Goal: Task Accomplishment & Management: Complete application form

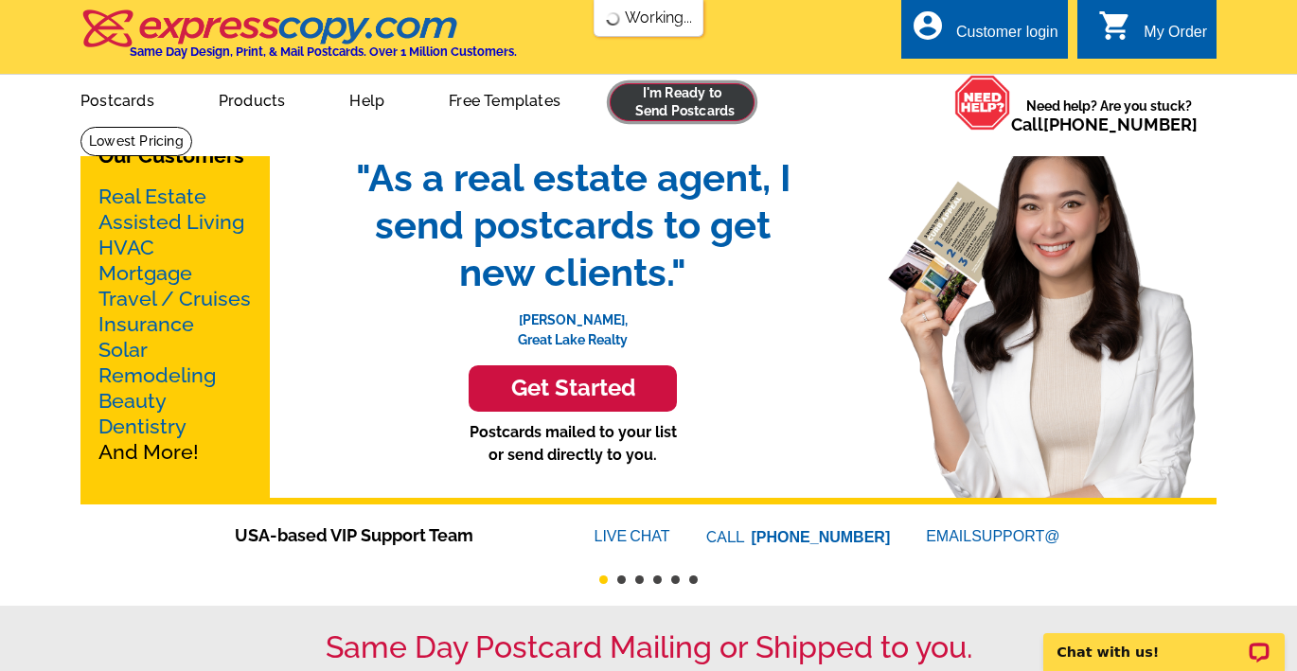
click at [680, 98] on link at bounding box center [682, 102] width 145 height 38
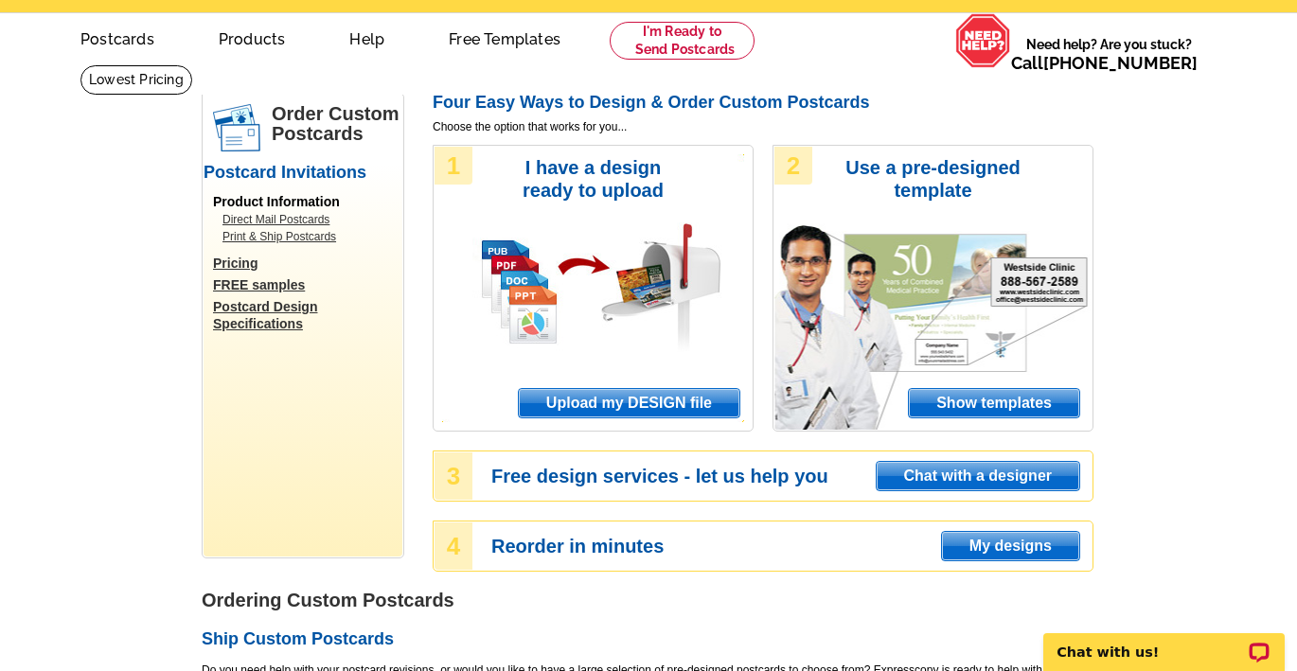
scroll to position [9, 0]
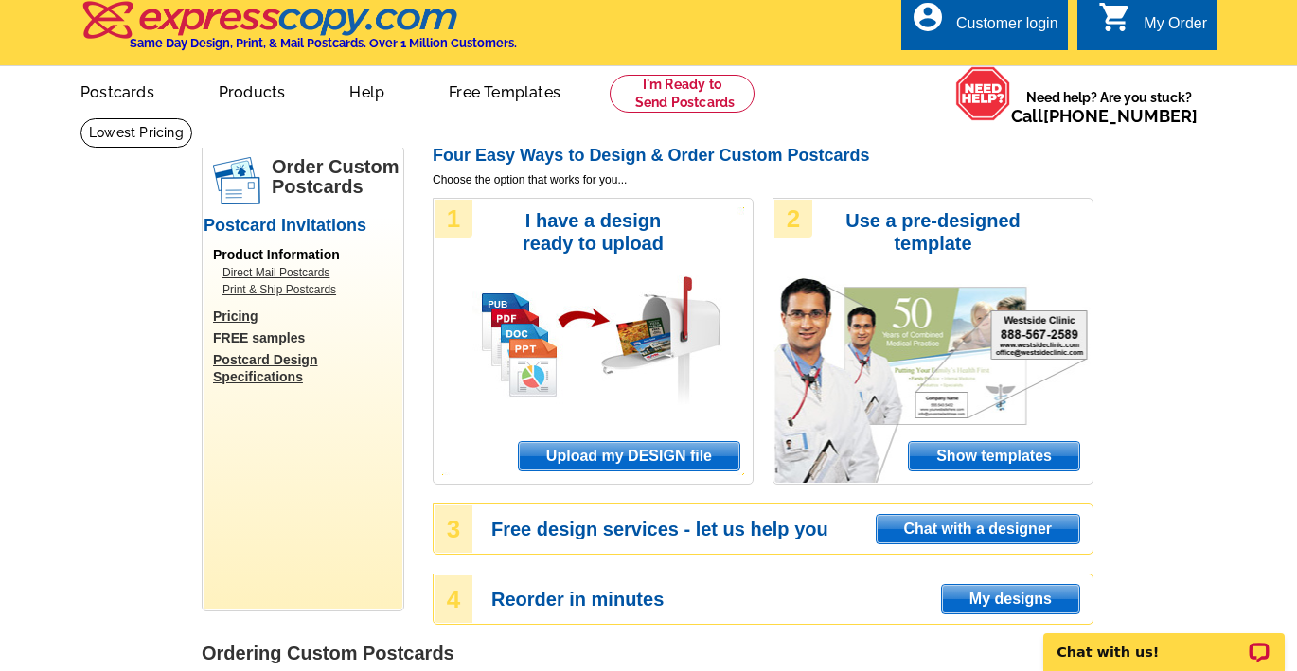
click at [1006, 24] on div "Customer login" at bounding box center [1007, 28] width 102 height 27
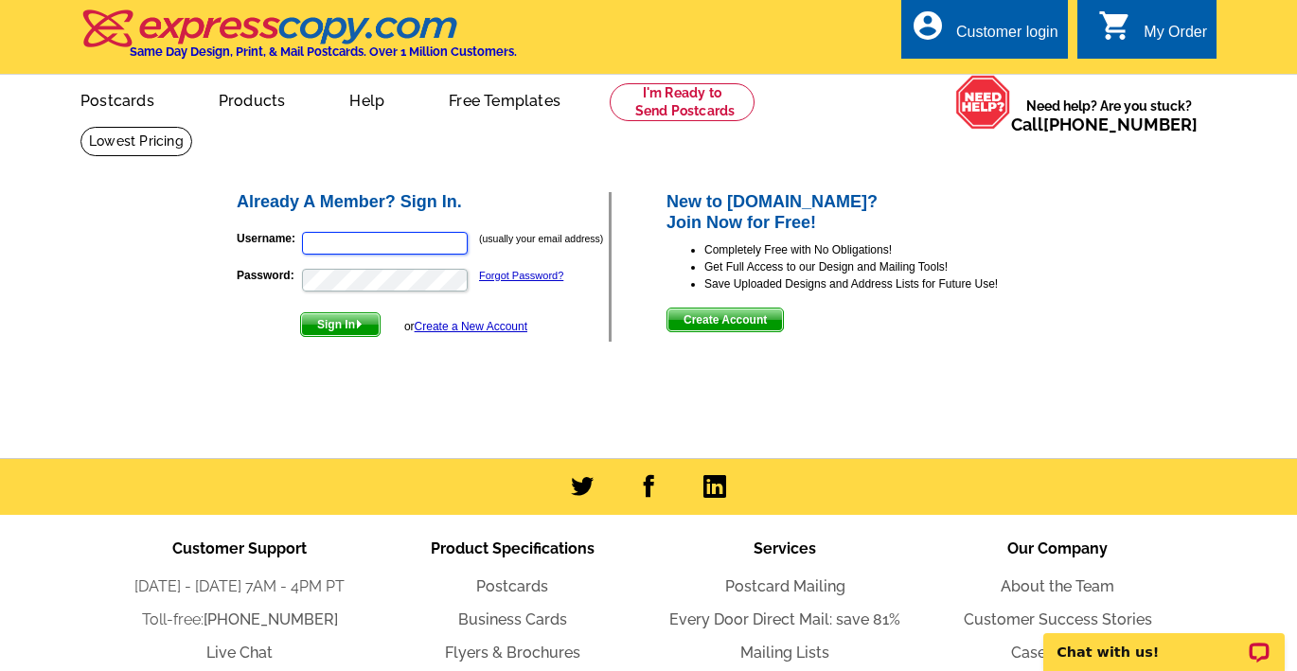
click at [334, 247] on input "Username:" at bounding box center [385, 243] width 166 height 23
type input "boutiquehomesteam@gmail.com"
click at [459, 326] on link "Create a New Account" at bounding box center [471, 326] width 113 height 13
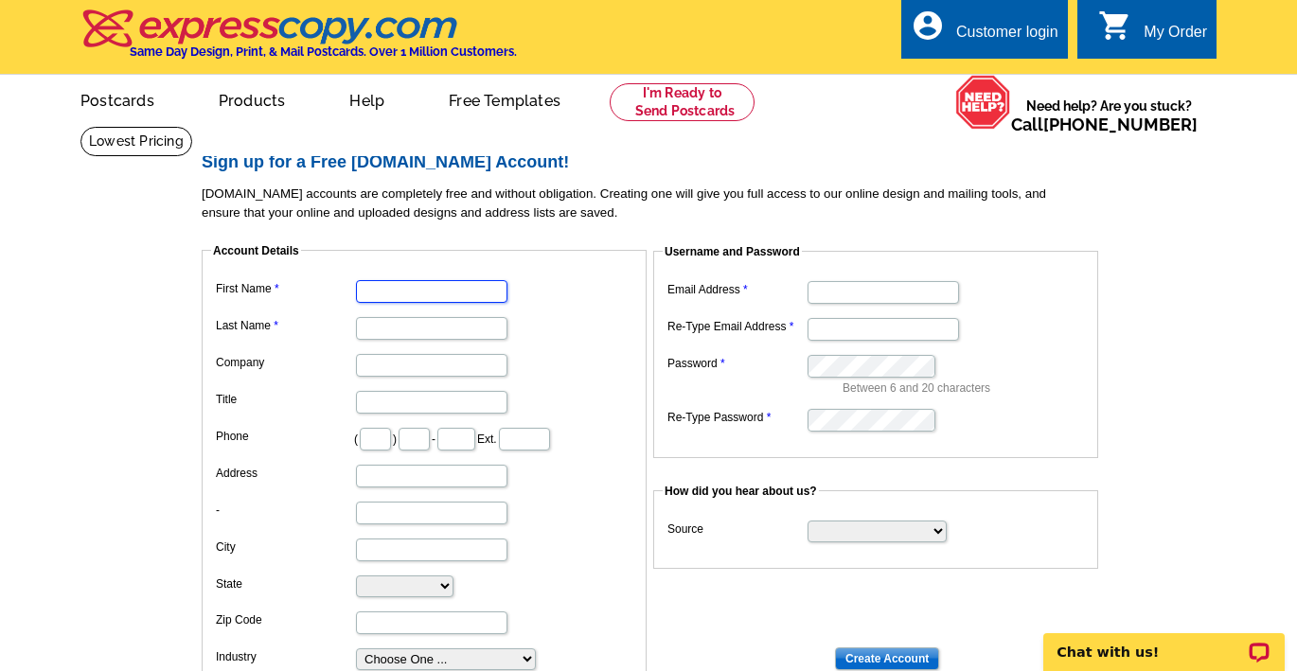
click at [433, 284] on input "First Name" at bounding box center [431, 291] width 151 height 23
type input "Masha"
type input "Halpern"
type input "919"
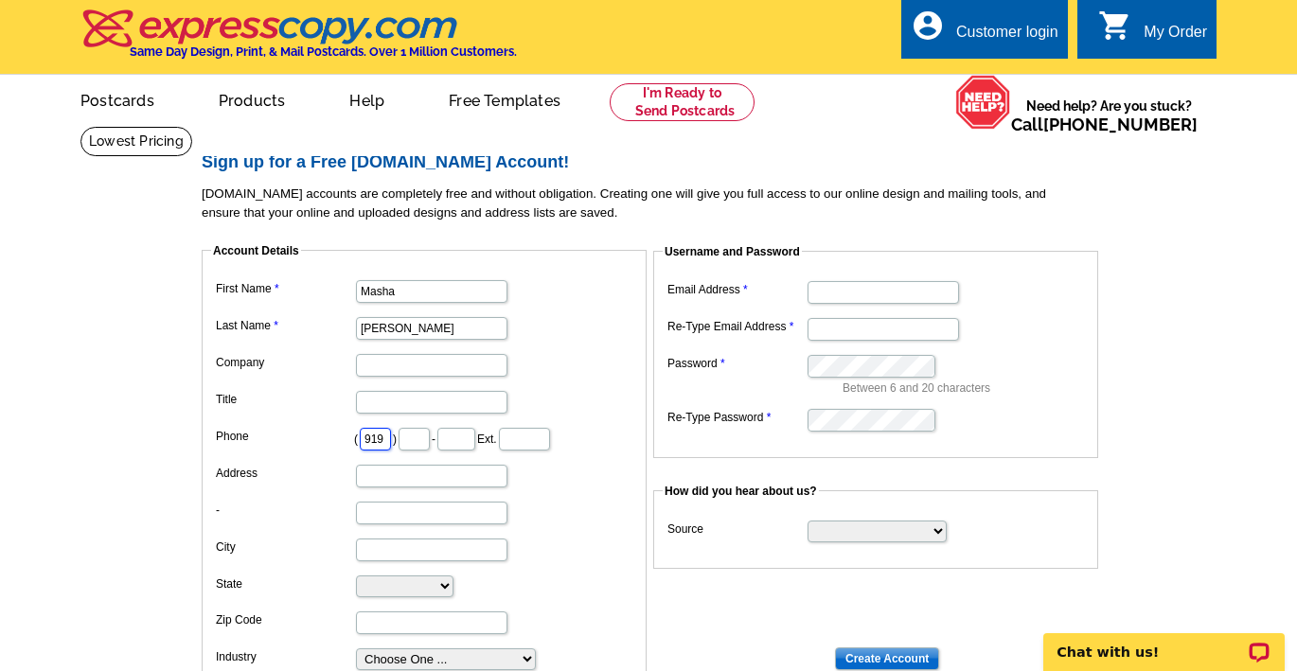
scroll to position [0, 0]
click at [416, 440] on input "text" at bounding box center [414, 439] width 31 height 23
type input "414"
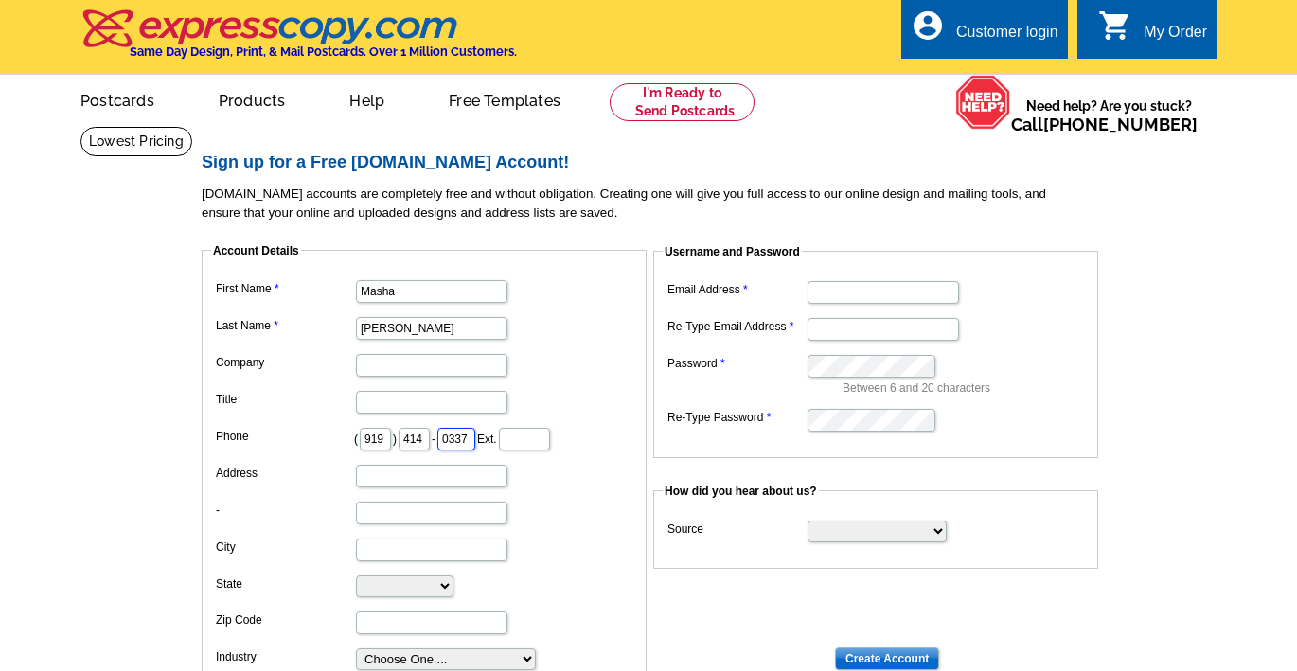
type input "0337"
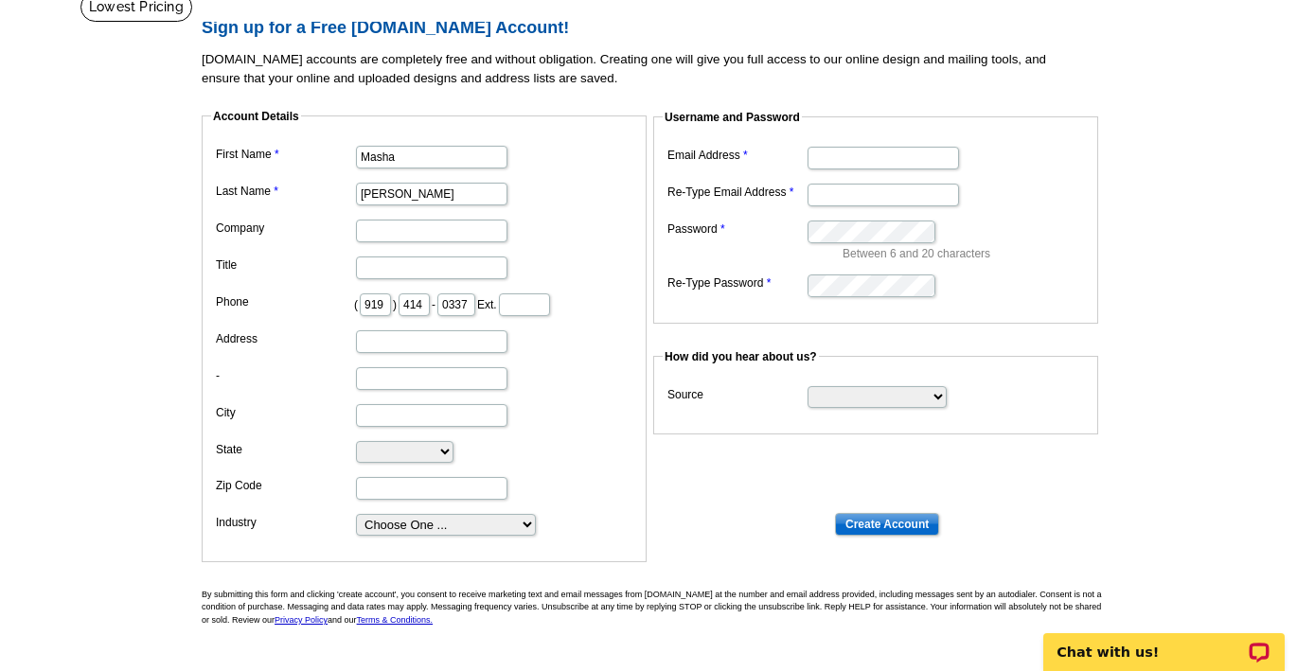
scroll to position [141, 0]
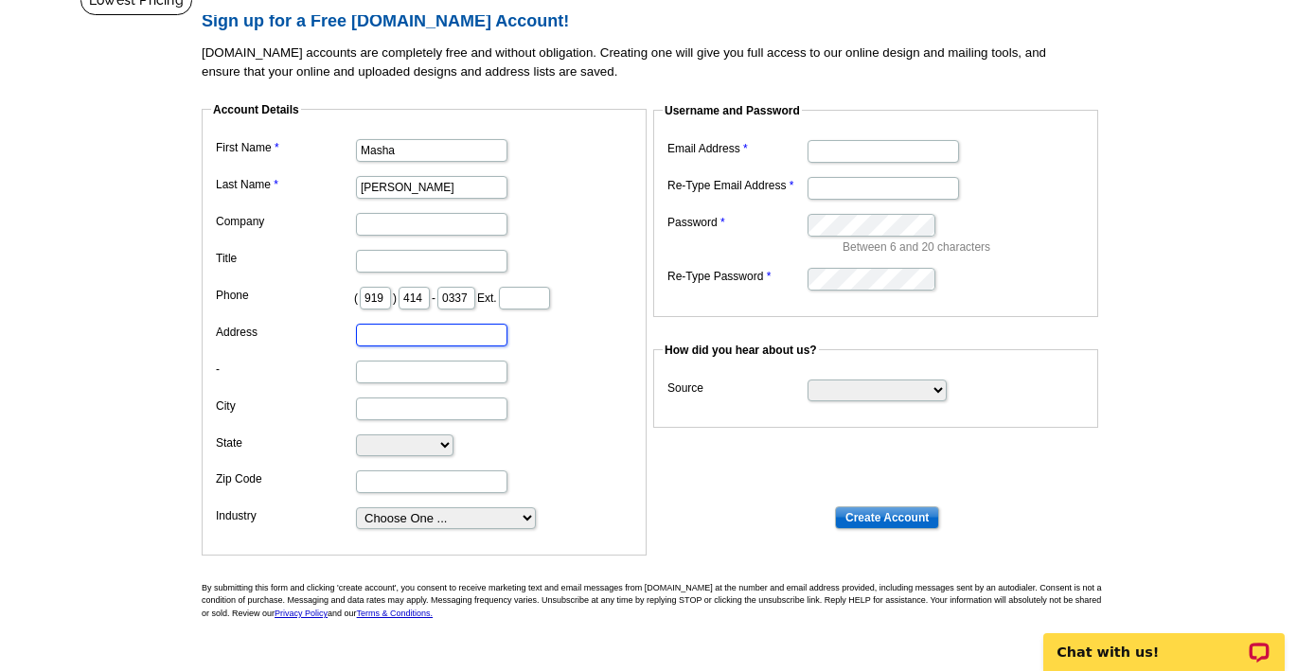
click at [406, 342] on input "Address" at bounding box center [431, 335] width 151 height 23
paste input "245 NC HWY 54 E, Suite 101"
type input "245 NC HWY 54 E, Suite 101"
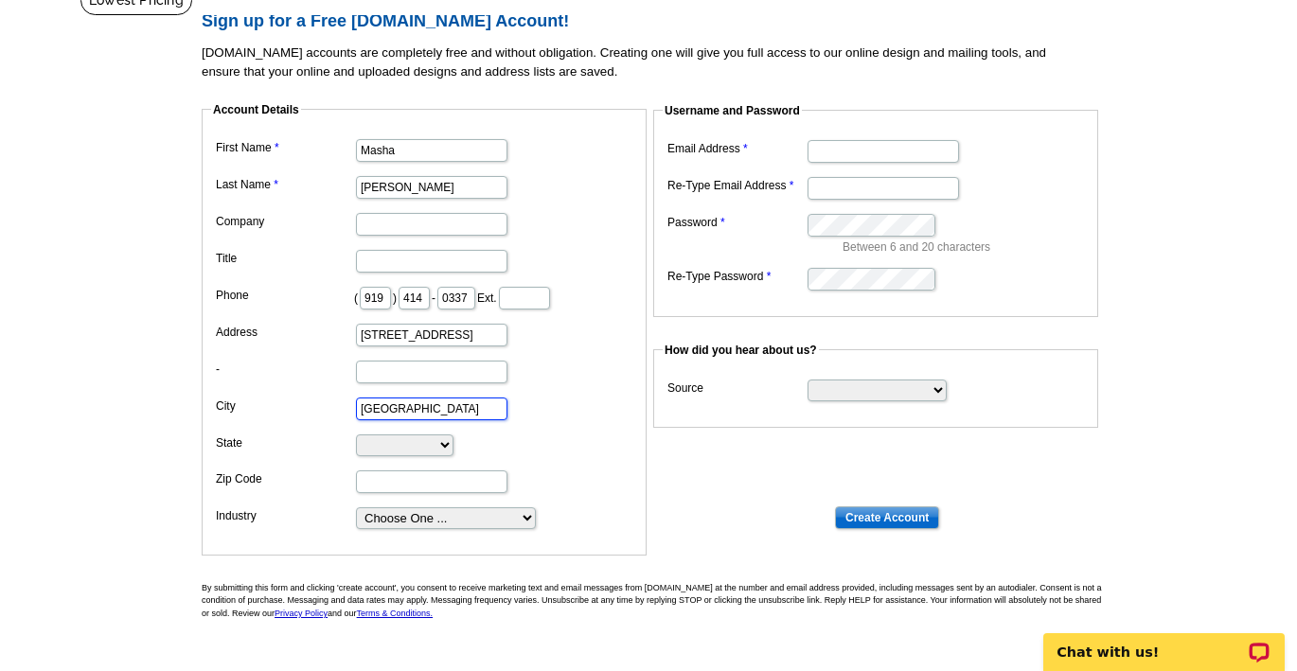
type input "Durham"
click at [442, 450] on select "Alabama Alaska Arizona Arkansas California Colorado Connecticut District of Col…" at bounding box center [405, 446] width 98 height 22
click at [356, 435] on select "Alabama Alaska Arizona Arkansas California Colorado Connecticut District of Col…" at bounding box center [405, 446] width 98 height 22
click at [445, 445] on select "Alabama Alaska Arizona Arkansas California Colorado Connecticut District of Col…" at bounding box center [405, 446] width 98 height 22
select select "NC"
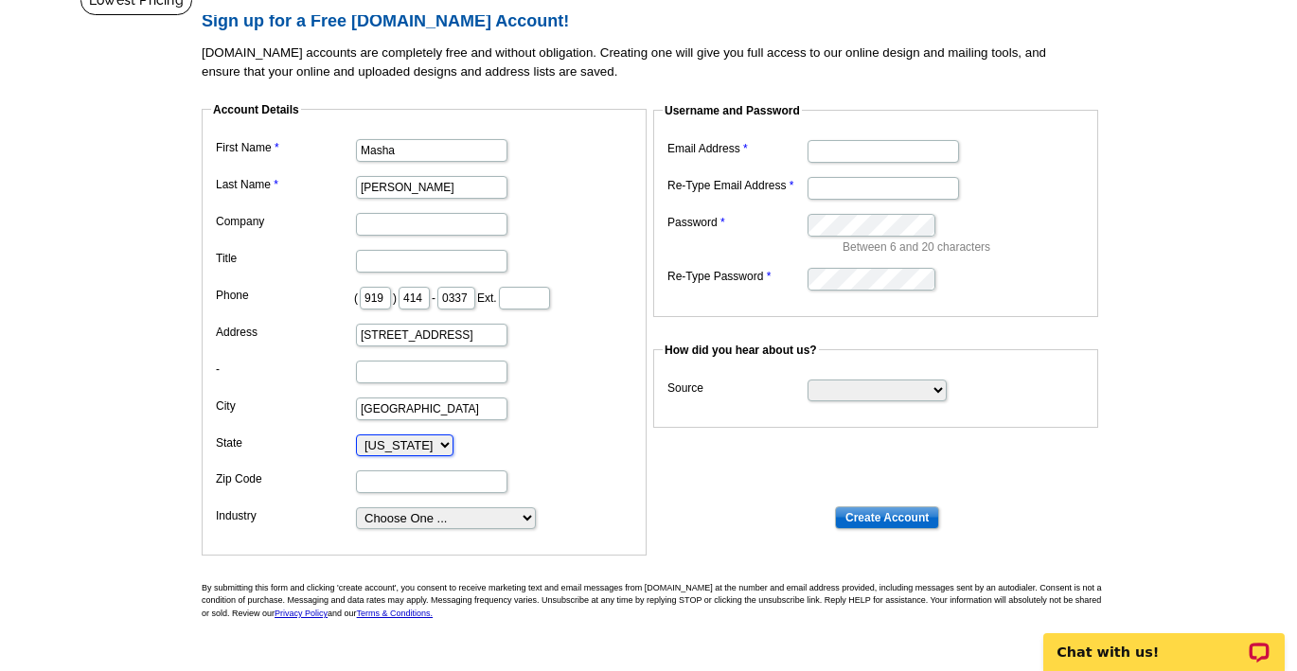
click at [356, 435] on select "Alabama Alaska Arizona Arkansas California Colorado Connecticut District of Col…" at bounding box center [405, 446] width 98 height 22
click at [410, 485] on input "Zip Code" at bounding box center [431, 482] width 151 height 23
type input "27713"
click at [439, 518] on select "Choose One ... Residential Real Estate Accounting Agriculture Architecture Arts…" at bounding box center [446, 518] width 180 height 22
select select "2"
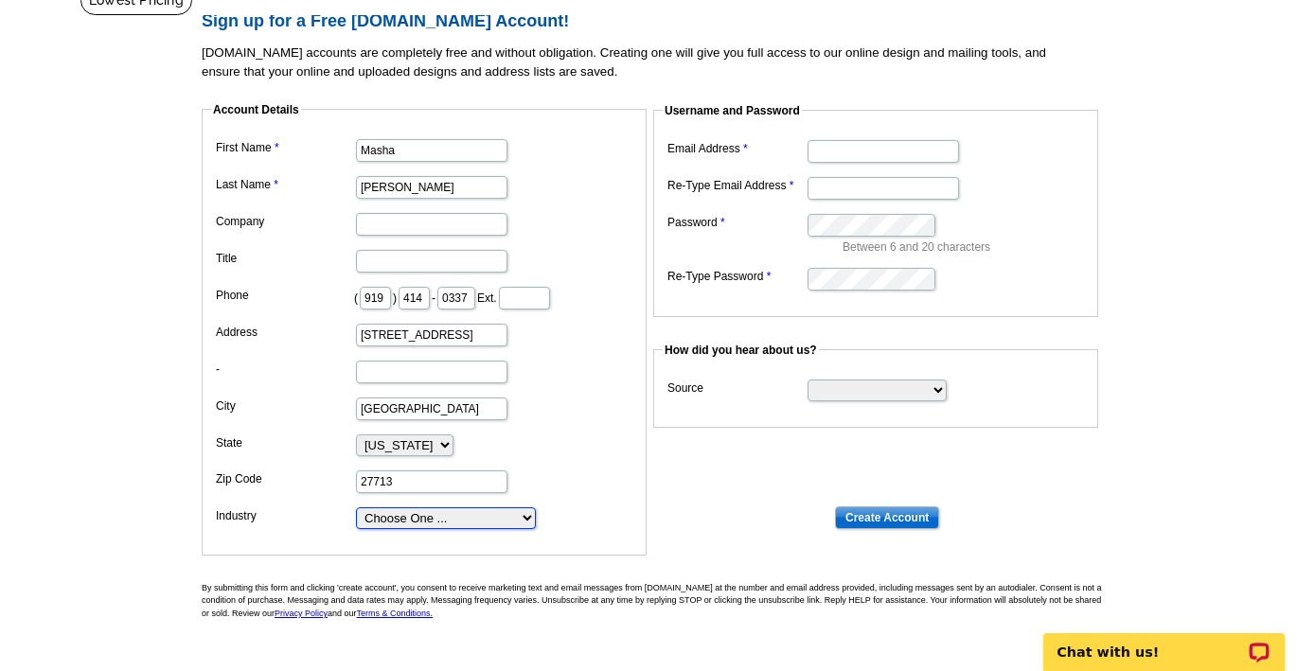
click at [356, 507] on select "Choose One ... Residential Real Estate Accounting Agriculture Architecture Arts…" at bounding box center [446, 518] width 180 height 22
click at [874, 153] on input "Email Address" at bounding box center [883, 151] width 151 height 23
type input "boutiquehomesteam@gmail.com"
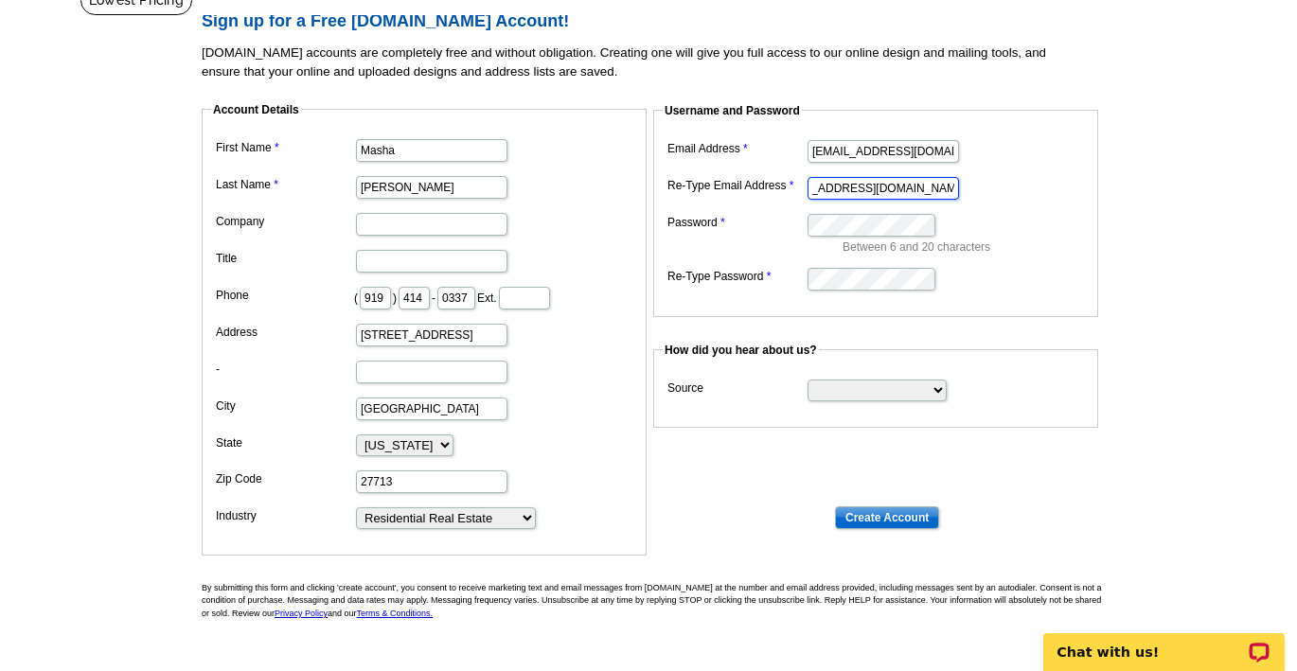
scroll to position [0, 47]
type input "boutiquehomesteam@gmail.com"
click at [875, 392] on select "Search Engine Television Ad Direct Mail Postcard Email Referred by a friend Oth…" at bounding box center [877, 391] width 139 height 22
select select "referral"
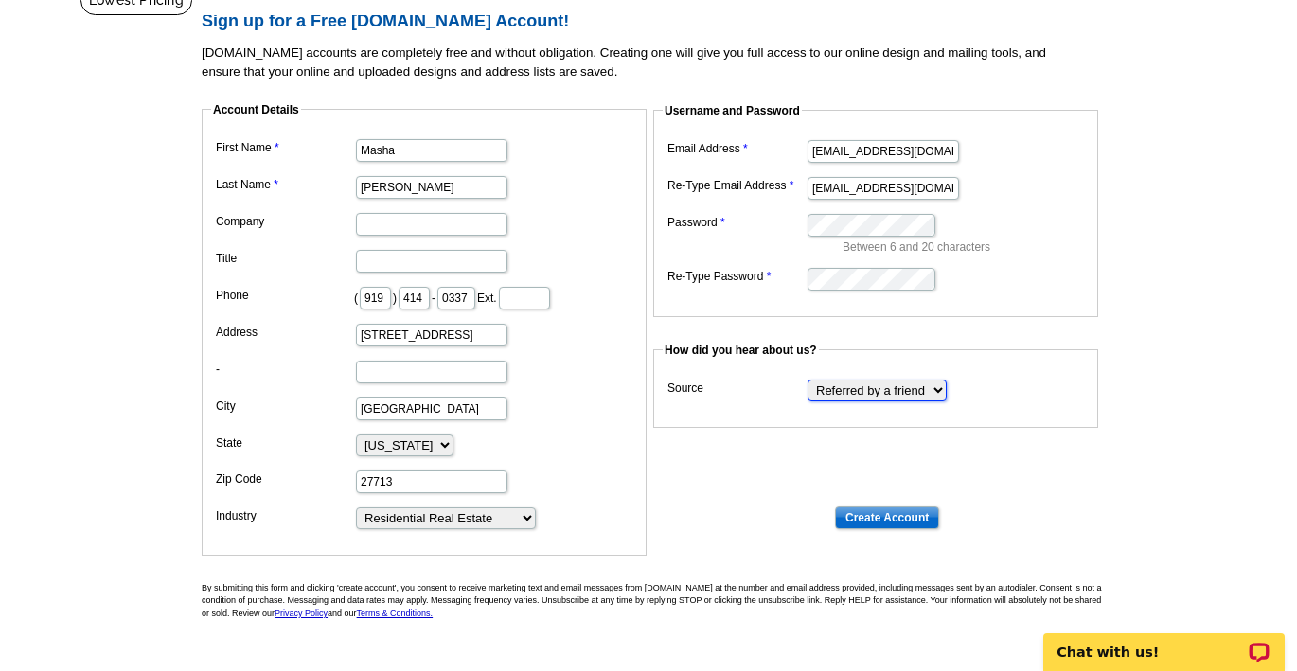
click at [808, 380] on select "Search Engine Television Ad Direct Mail Postcard Email Referred by a friend Oth…" at bounding box center [877, 391] width 139 height 22
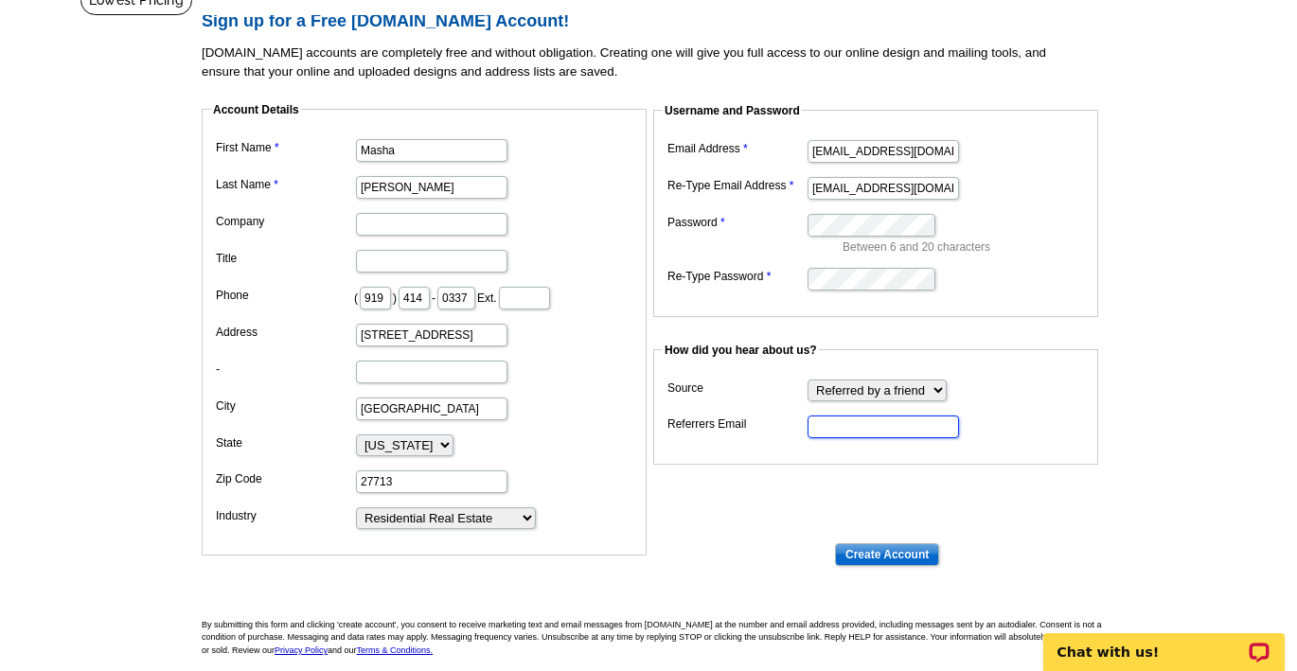
click at [867, 431] on input "Referrers Email" at bounding box center [883, 427] width 151 height 23
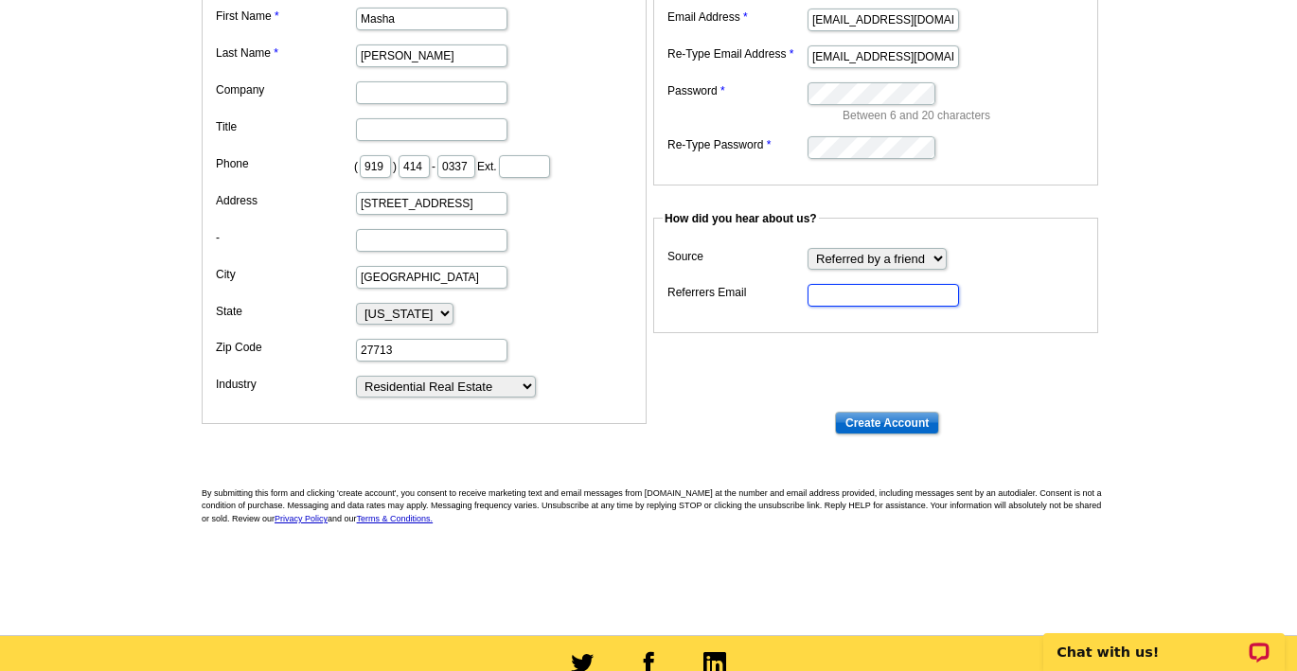
scroll to position [274, 0]
type input "c"
type input "d"
type input "colleen@d2homegroup.com"
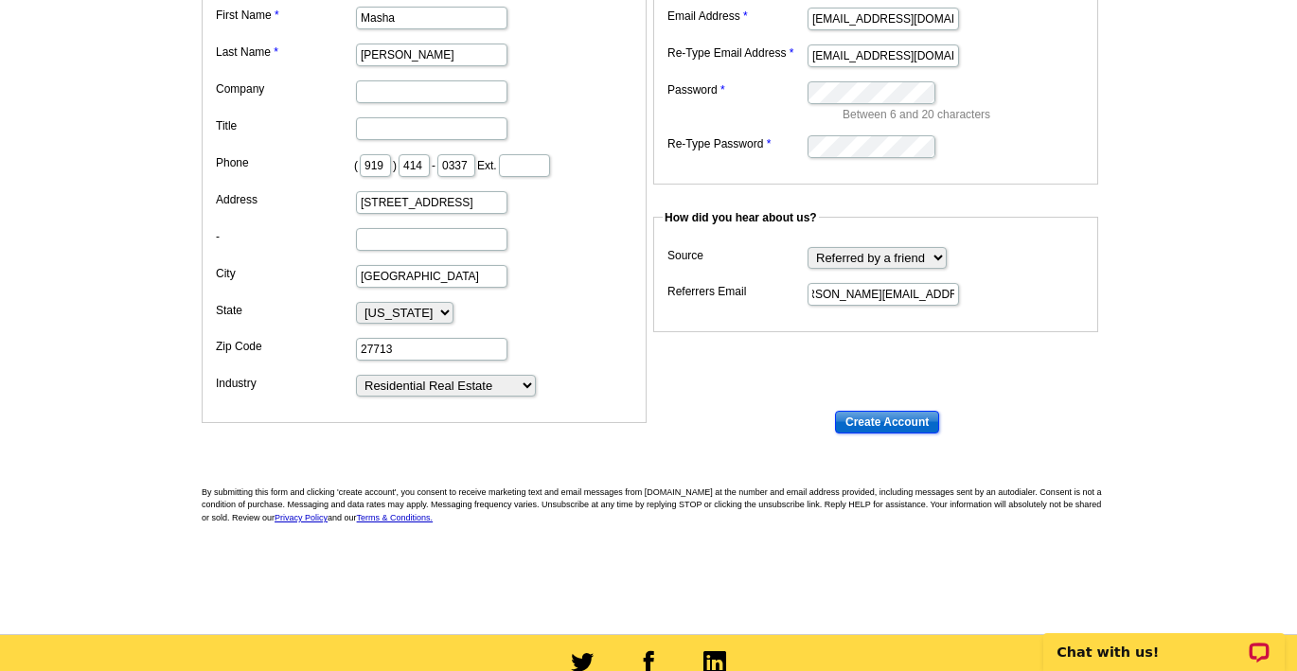
click at [869, 417] on input "Create Account" at bounding box center [887, 422] width 104 height 23
